Goal: Book appointment/travel/reservation

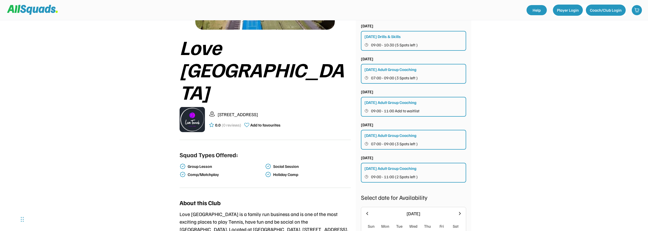
scroll to position [25, 0]
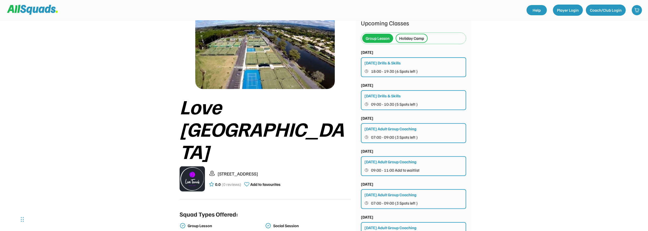
click at [407, 39] on div "Holiday Camp" at bounding box center [411, 38] width 25 height 6
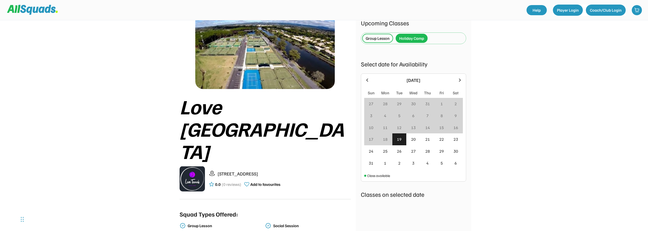
click at [402, 138] on div "19" at bounding box center [399, 139] width 14 height 12
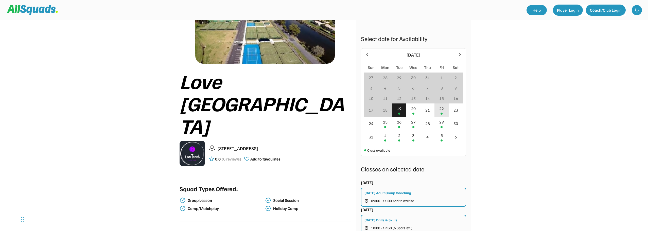
click at [444, 112] on div "22" at bounding box center [442, 110] width 14 height 13
click at [460, 56] on icon at bounding box center [460, 55] width 6 height 6
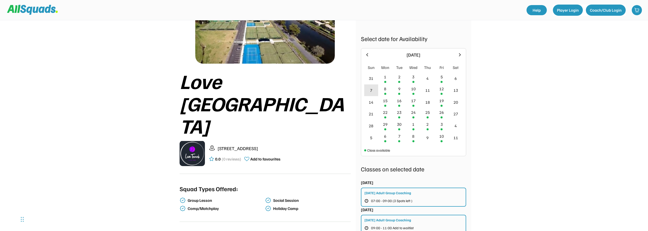
click at [375, 91] on div "7" at bounding box center [371, 90] width 14 height 12
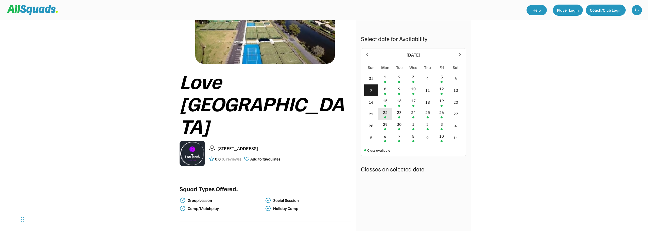
click at [388, 114] on div "22" at bounding box center [385, 114] width 14 height 12
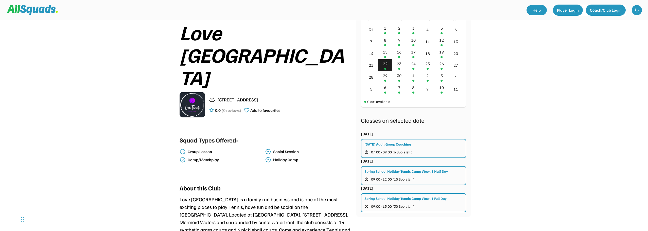
scroll to position [101, 0]
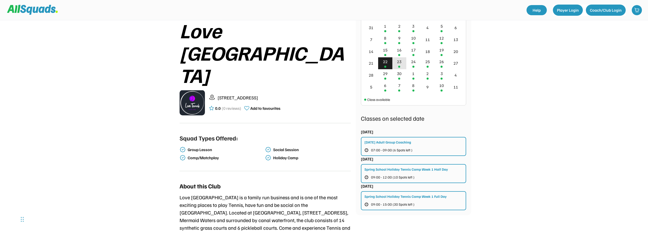
click at [400, 62] on div "23" at bounding box center [399, 62] width 5 height 6
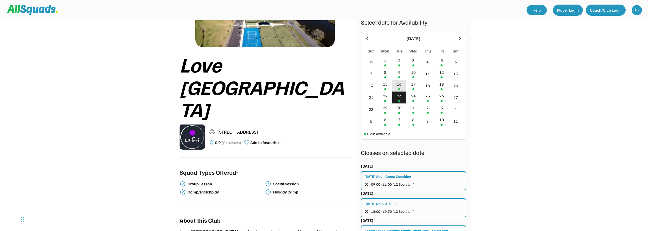
scroll to position [76, 0]
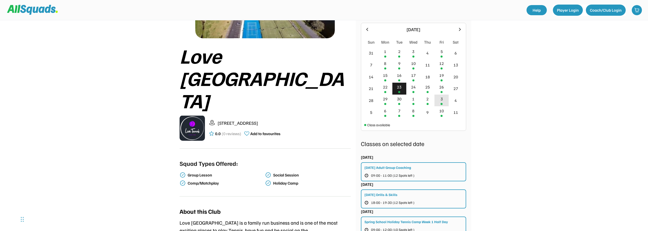
click at [437, 100] on div "3" at bounding box center [442, 101] width 14 height 12
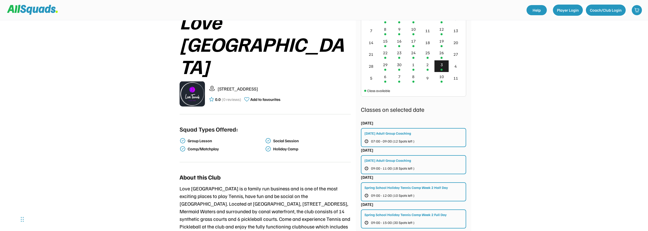
scroll to position [101, 0]
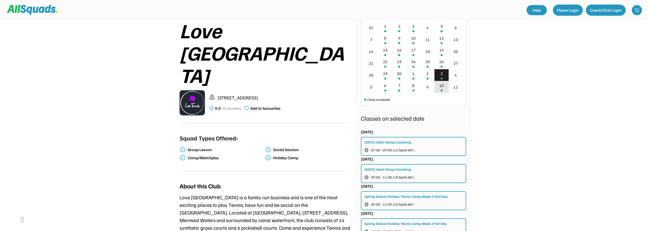
click at [441, 87] on div "10" at bounding box center [441, 85] width 5 height 6
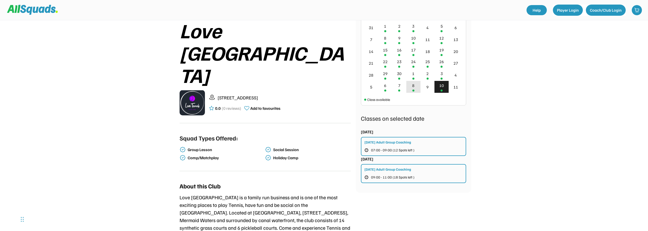
click at [414, 87] on div "8" at bounding box center [413, 85] width 2 height 6
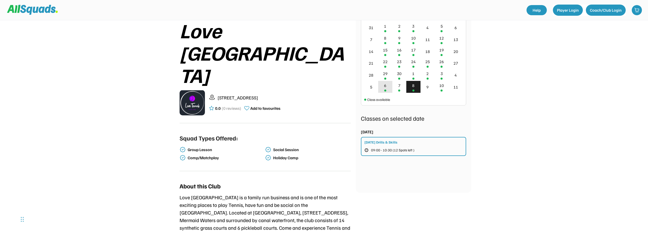
click at [389, 88] on div "6" at bounding box center [385, 87] width 14 height 12
click at [438, 74] on div "3" at bounding box center [442, 75] width 14 height 12
